Goal: Information Seeking & Learning: Learn about a topic

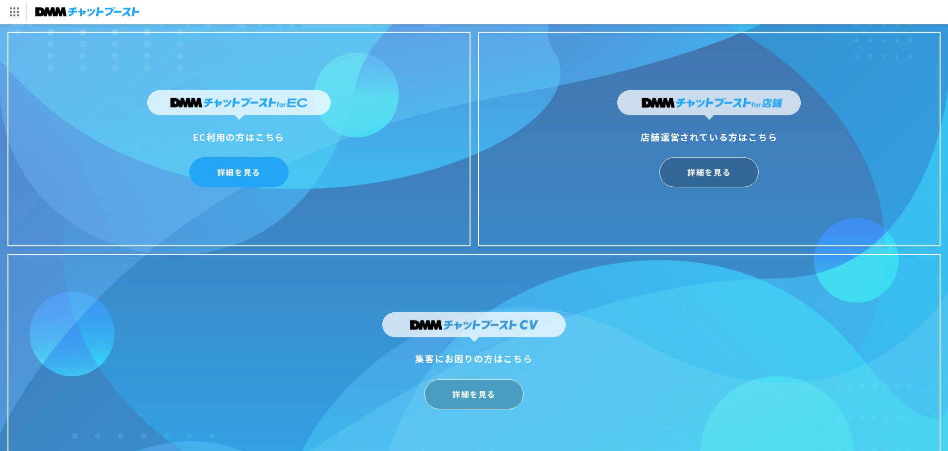
click at [256, 176] on link "詳細を見る" at bounding box center [238, 172] width 99 height 30
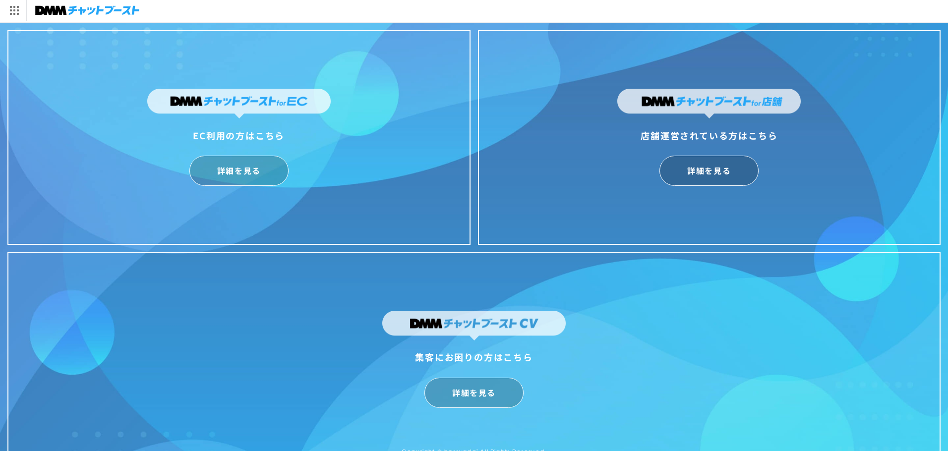
scroll to position [24, 0]
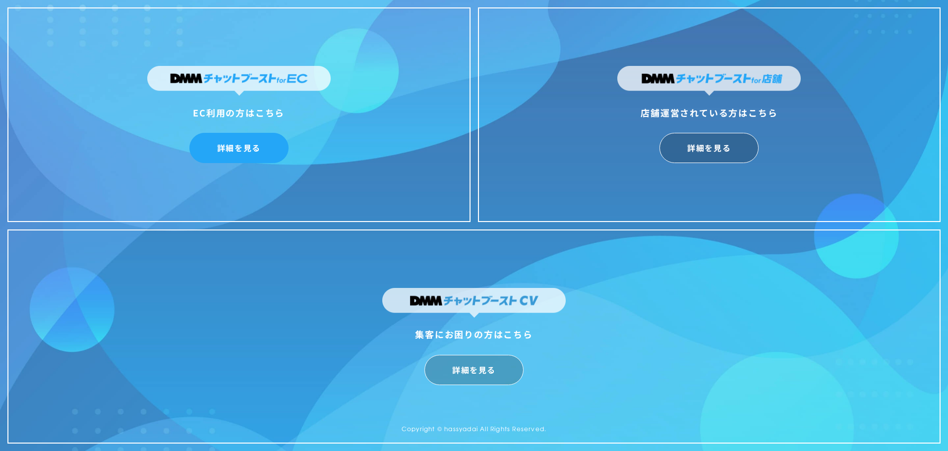
click at [243, 149] on link "詳細を見る" at bounding box center [238, 148] width 99 height 30
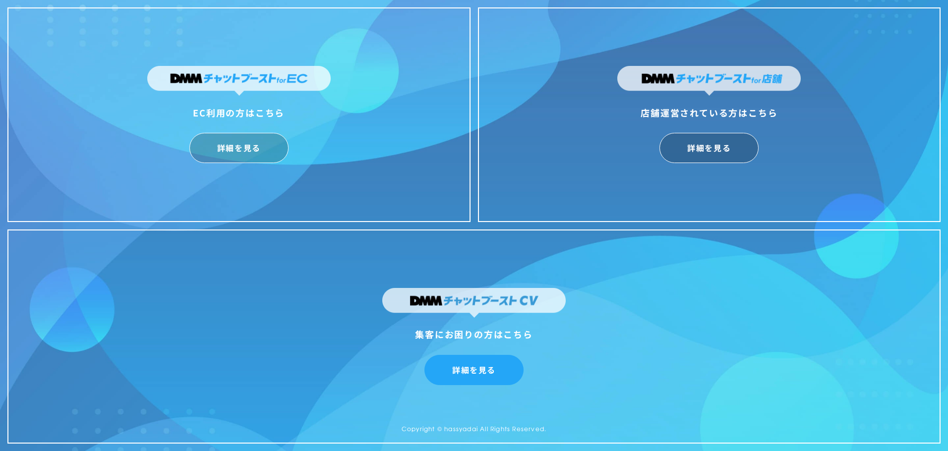
click at [463, 370] on link "詳細を見る" at bounding box center [473, 370] width 99 height 30
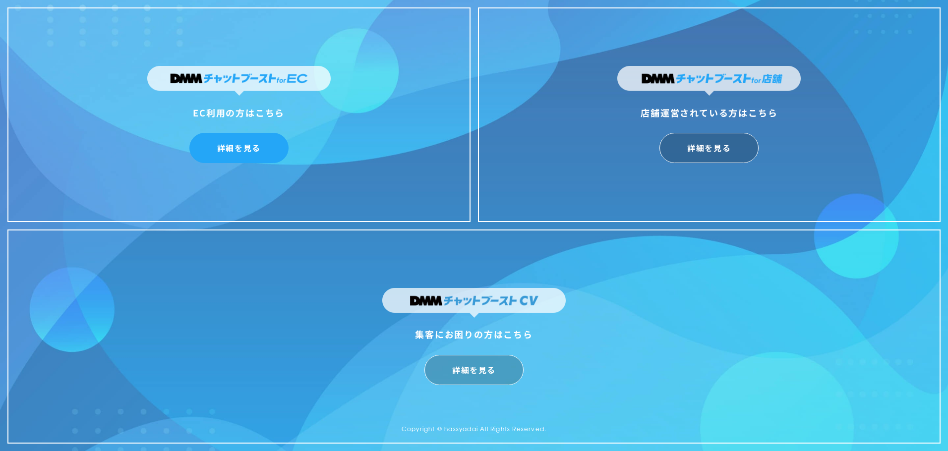
click at [247, 151] on link "詳細を見る" at bounding box center [238, 148] width 99 height 30
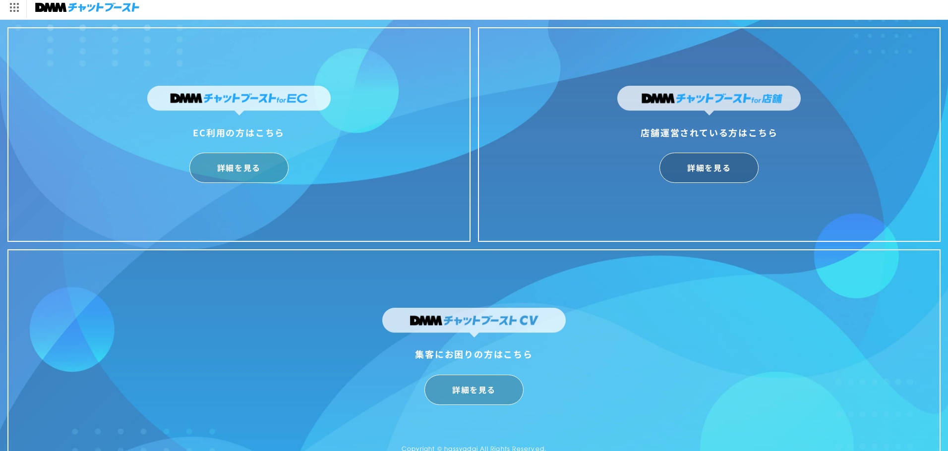
scroll to position [0, 0]
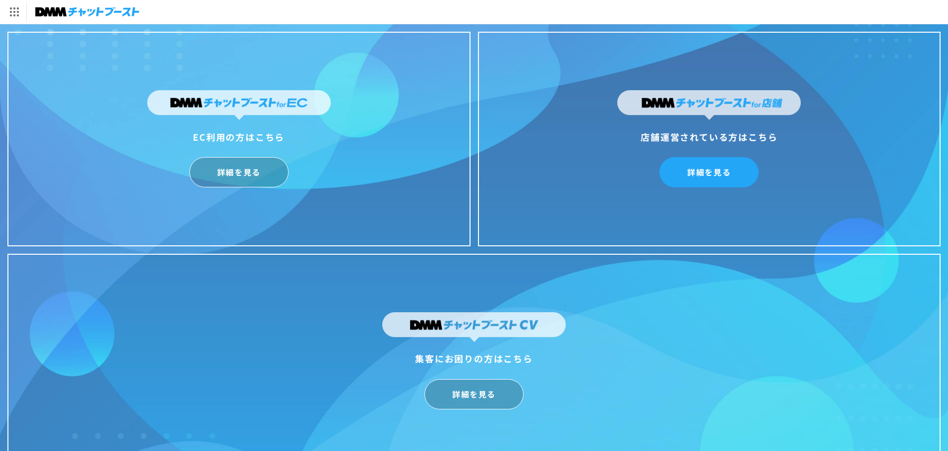
click at [703, 172] on link "詳細を見る" at bounding box center [708, 172] width 99 height 30
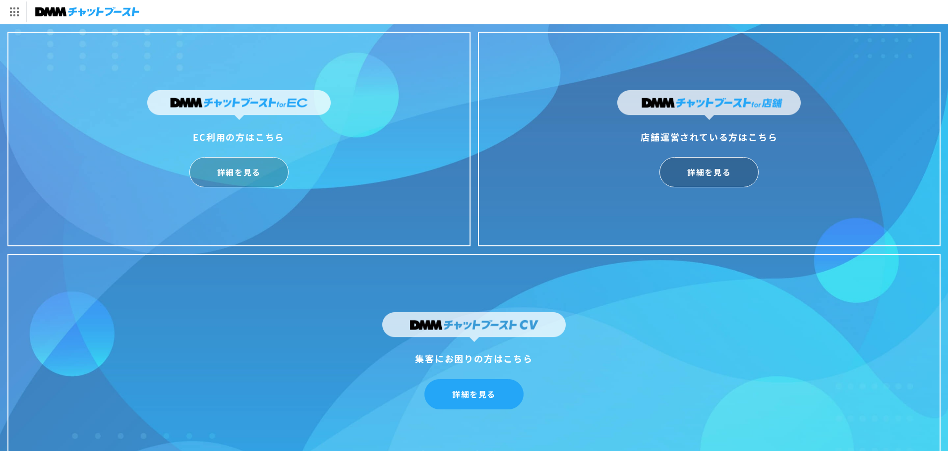
click at [463, 395] on link "詳細を見る" at bounding box center [473, 394] width 99 height 30
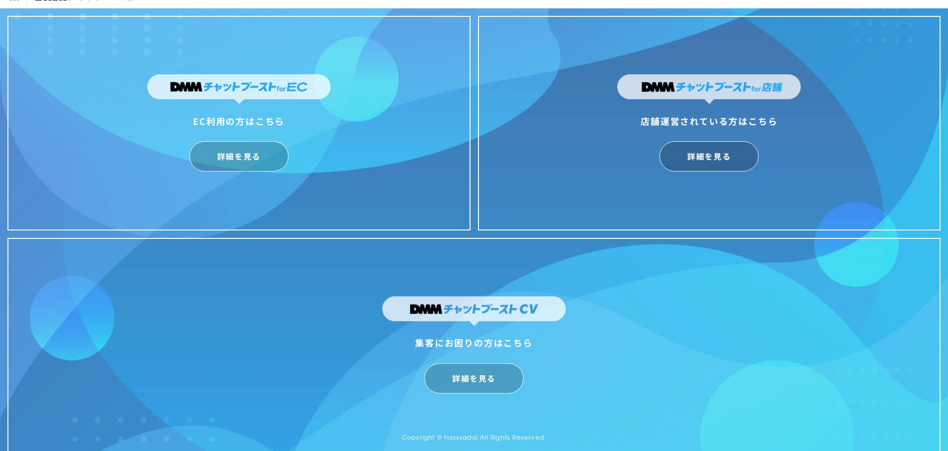
scroll to position [24, 0]
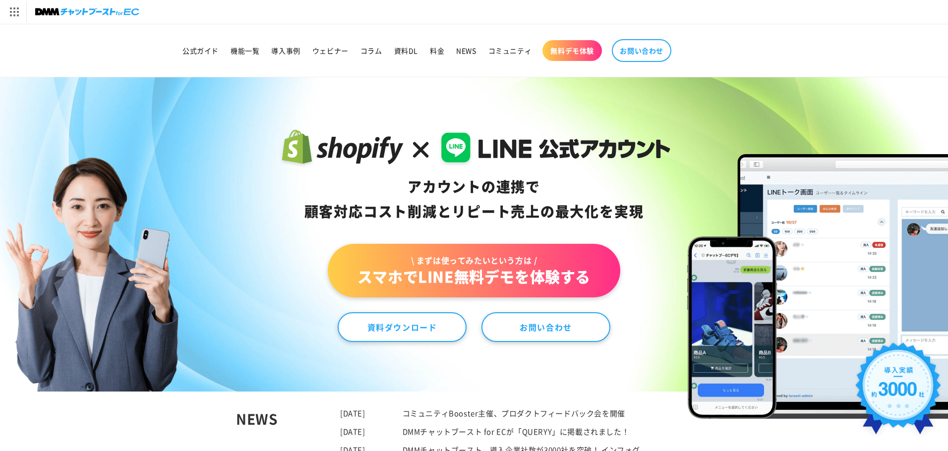
click at [509, 260] on span "\ まずは使ってみたいという方は /" at bounding box center [473, 260] width 233 height 11
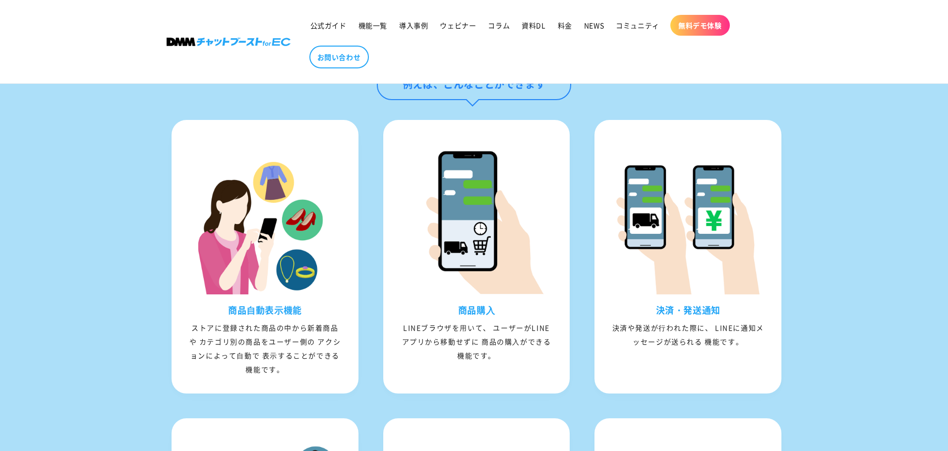
scroll to position [944, 0]
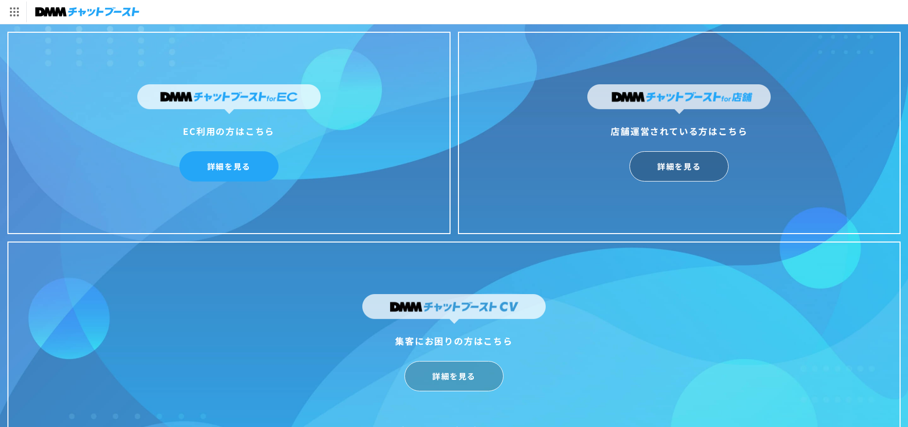
click at [252, 168] on link "詳細を見る" at bounding box center [228, 166] width 99 height 30
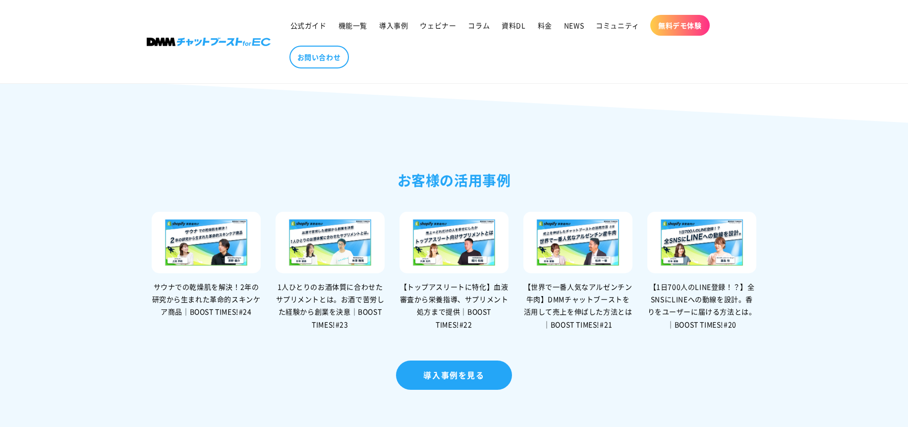
scroll to position [2054, 0]
